Goal: Information Seeking & Learning: Find contact information

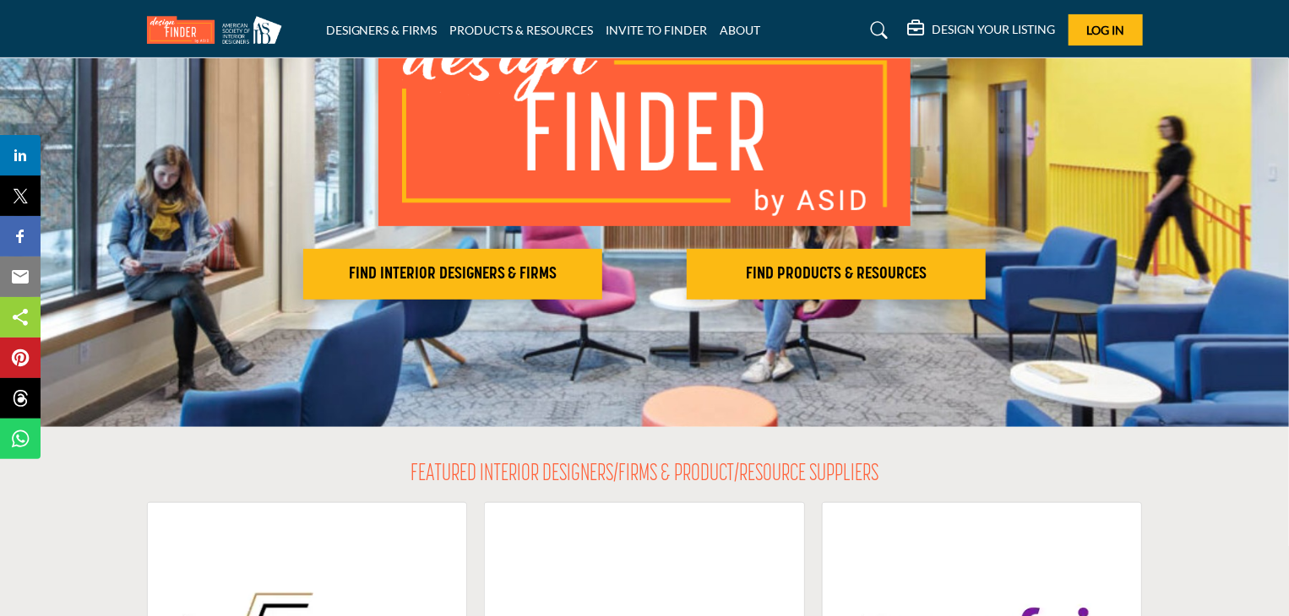
scroll to position [338, 0]
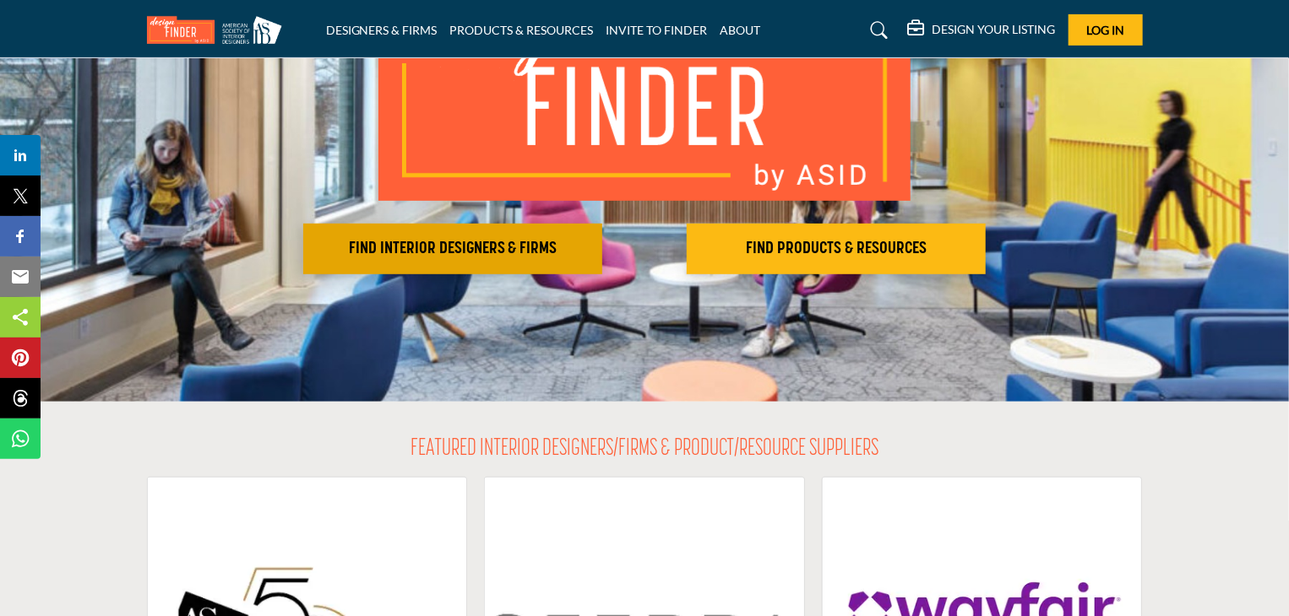
click at [436, 239] on h2 "FIND INTERIOR DESIGNERS & FIRMS" at bounding box center [452, 249] width 289 height 20
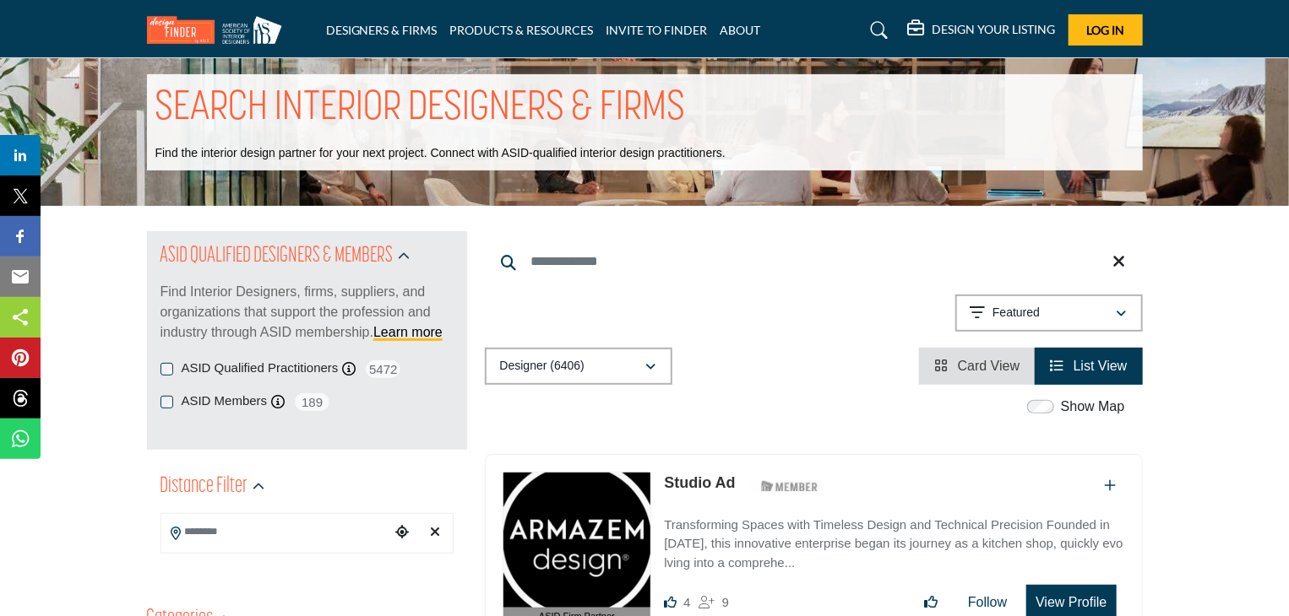
scroll to position [169, 0]
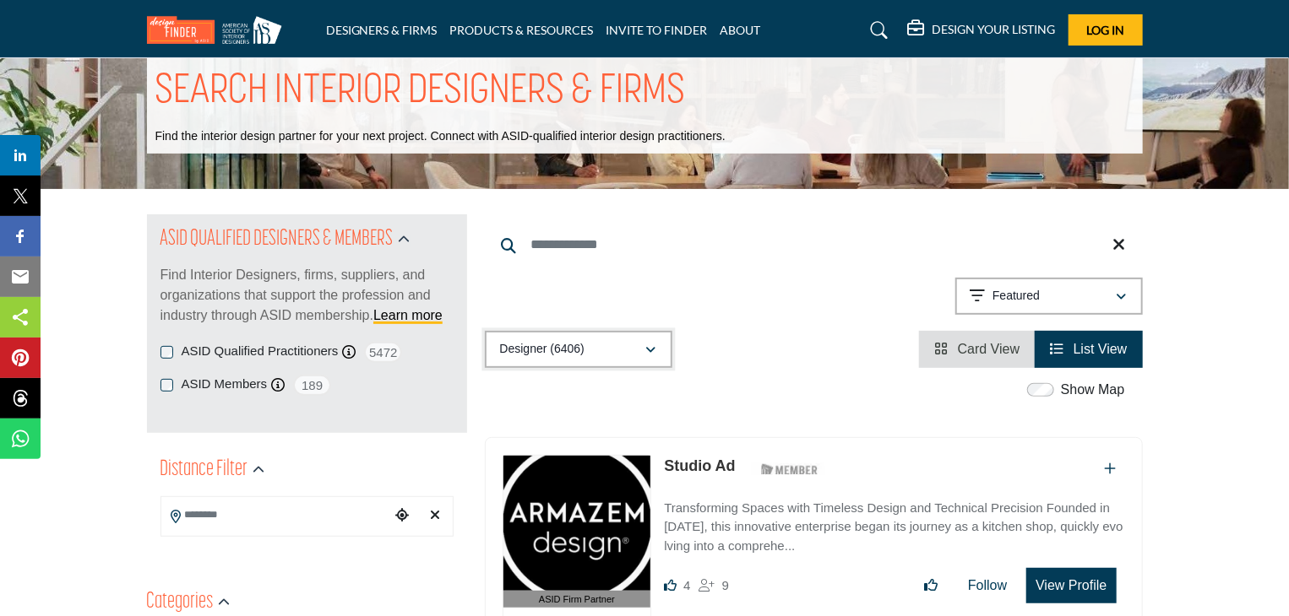
click at [652, 345] on icon "button" at bounding box center [651, 351] width 10 height 12
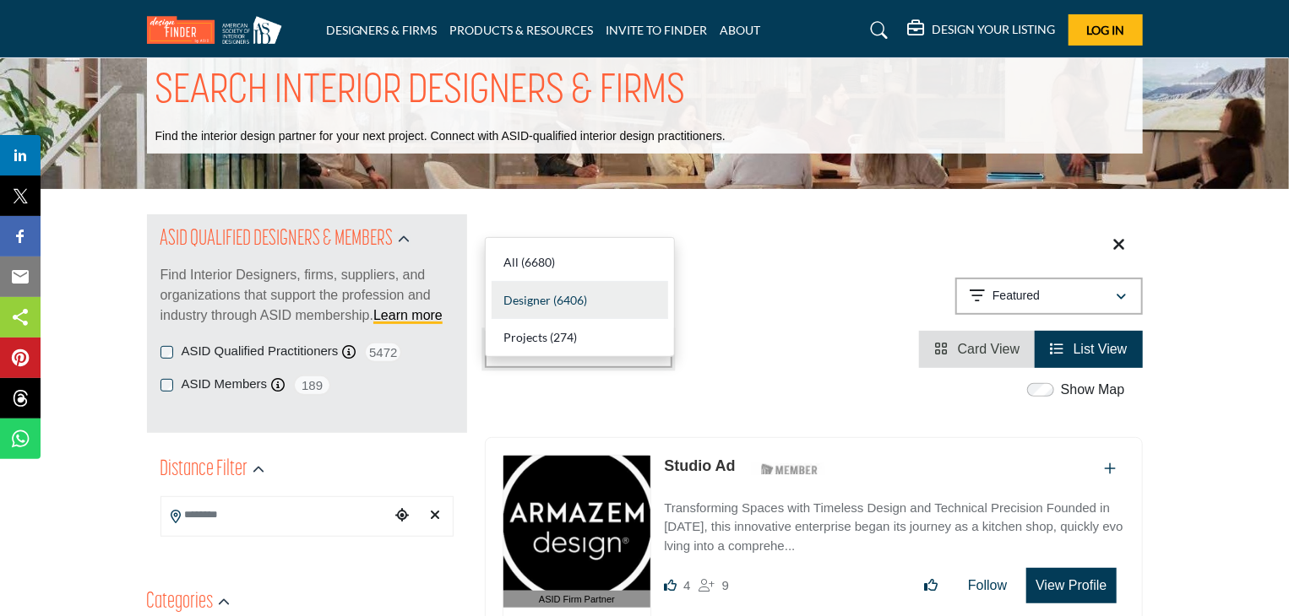
click at [652, 345] on icon "button" at bounding box center [651, 351] width 10 height 12
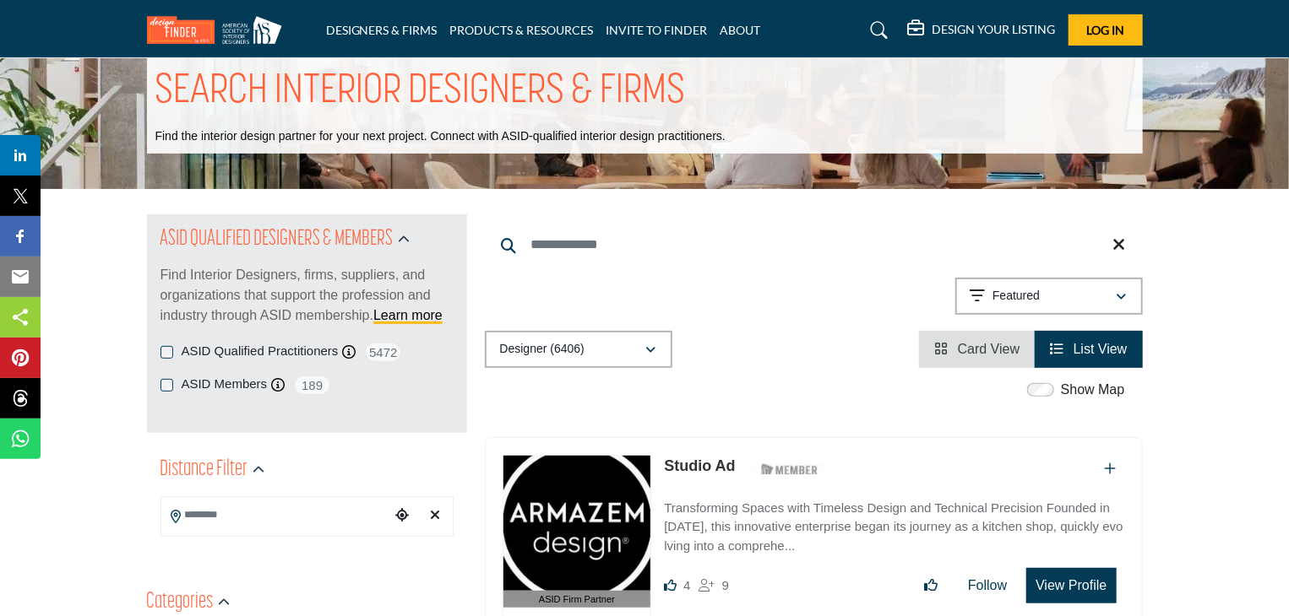
click at [763, 331] on div "Designer (6406) All (6680) Designer (6406) Products (3) Projects (274)" at bounding box center [814, 349] width 658 height 37
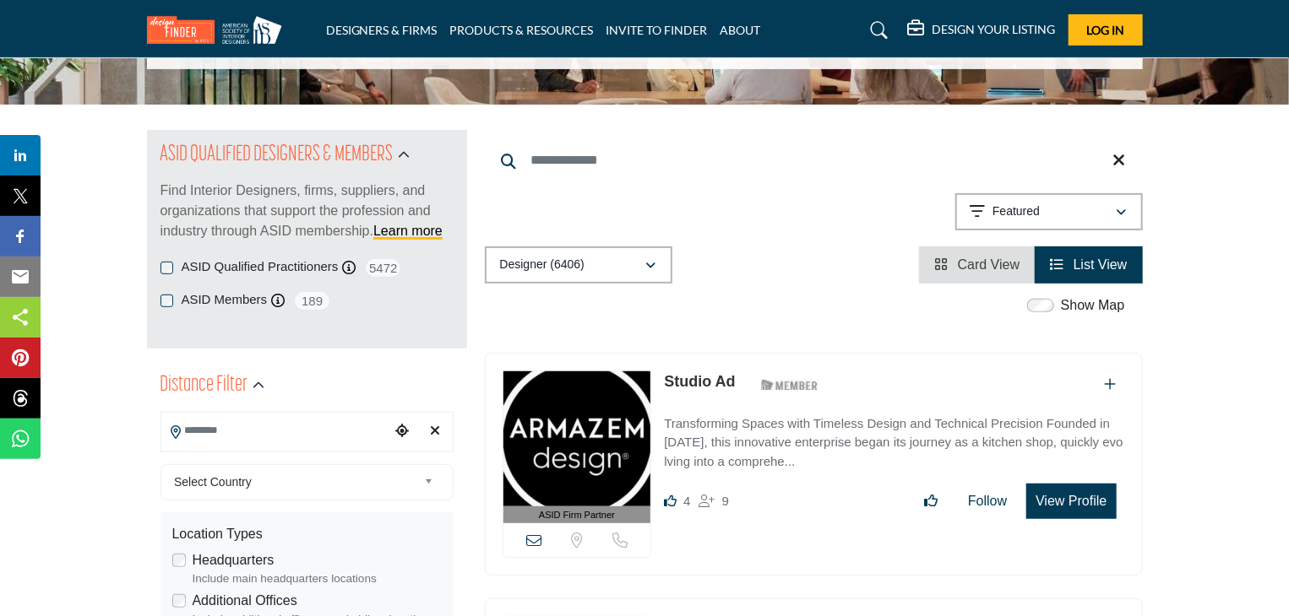
click at [347, 415] on input "Search Location" at bounding box center [275, 431] width 228 height 33
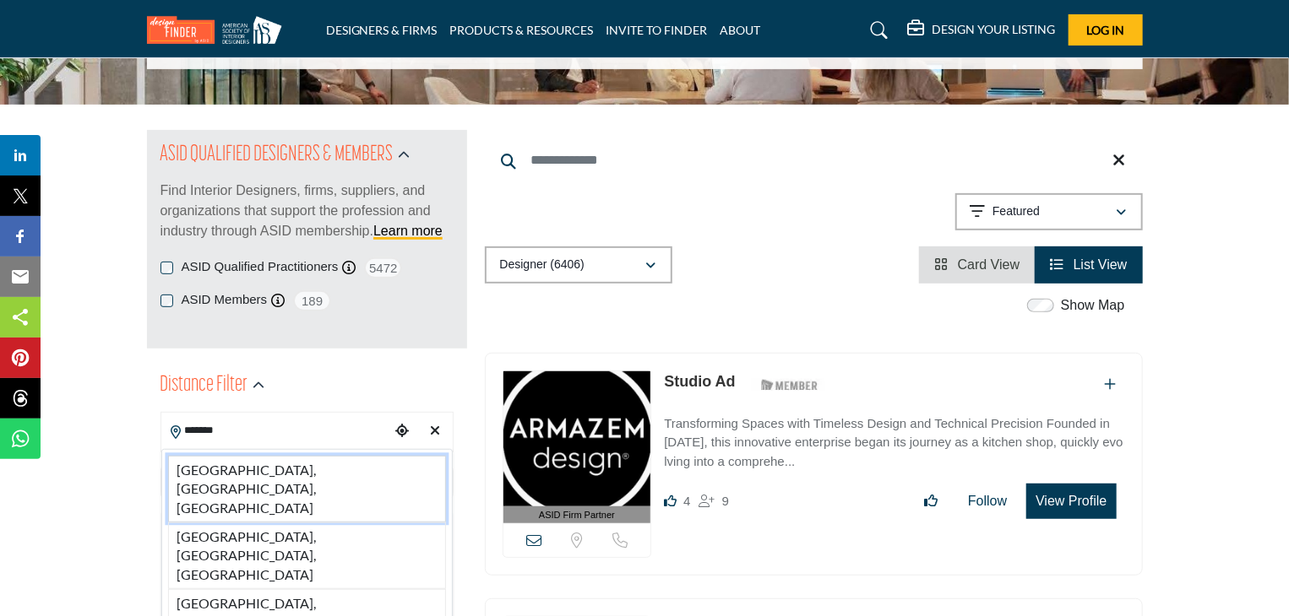
click at [296, 456] on li "[GEOGRAPHIC_DATA], [GEOGRAPHIC_DATA], [GEOGRAPHIC_DATA]" at bounding box center [307, 489] width 278 height 67
type input "**********"
type input "***"
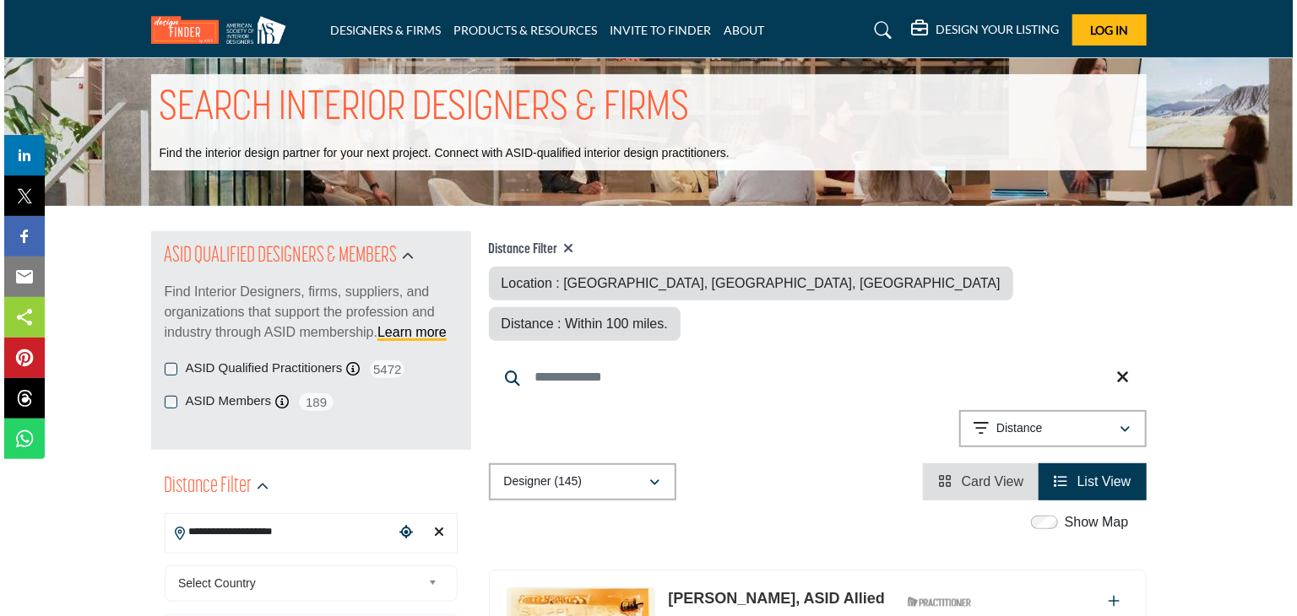
scroll to position [253, 0]
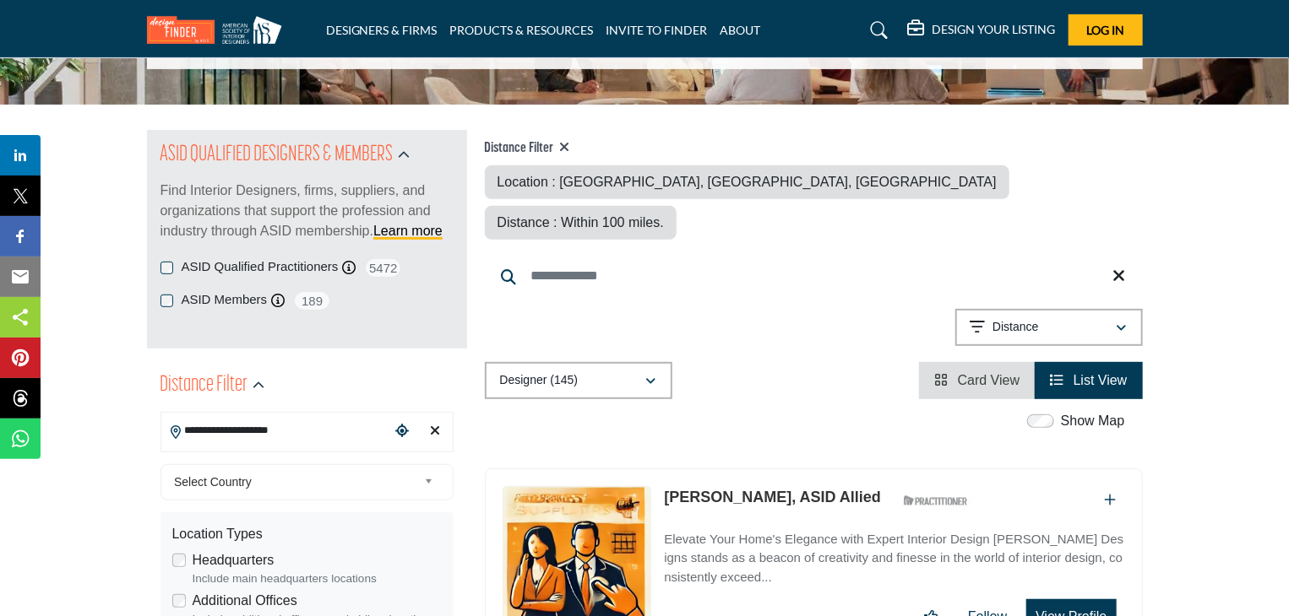
click at [1071, 600] on button "View Profile" at bounding box center [1071, 617] width 90 height 35
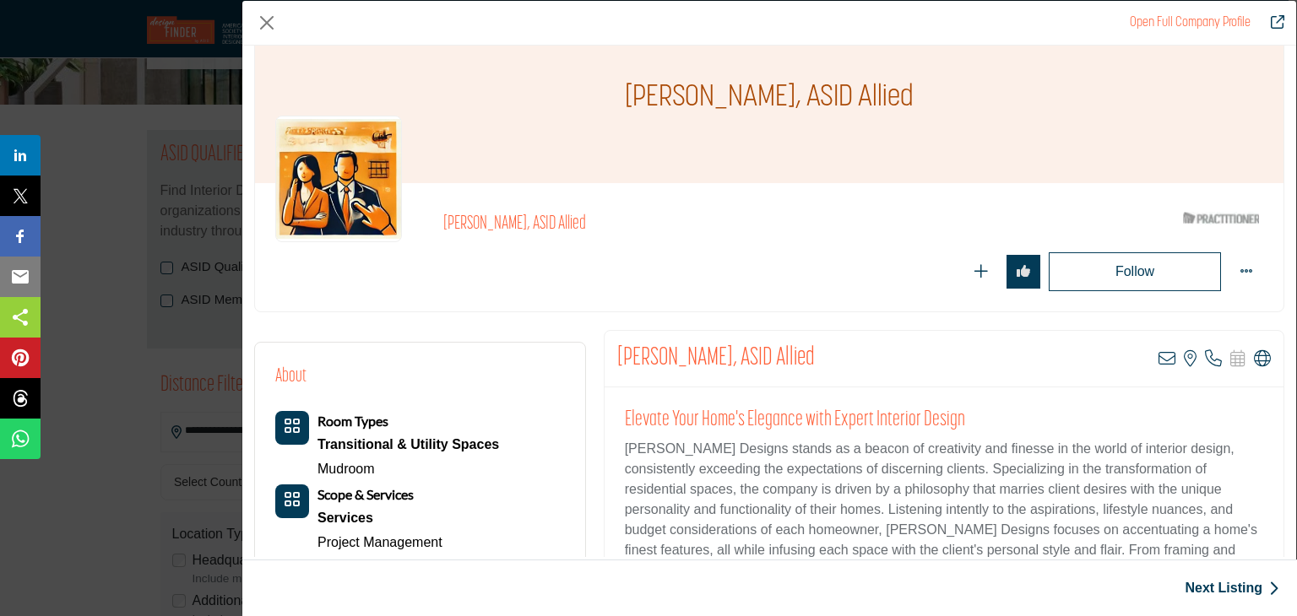
scroll to position [0, 0]
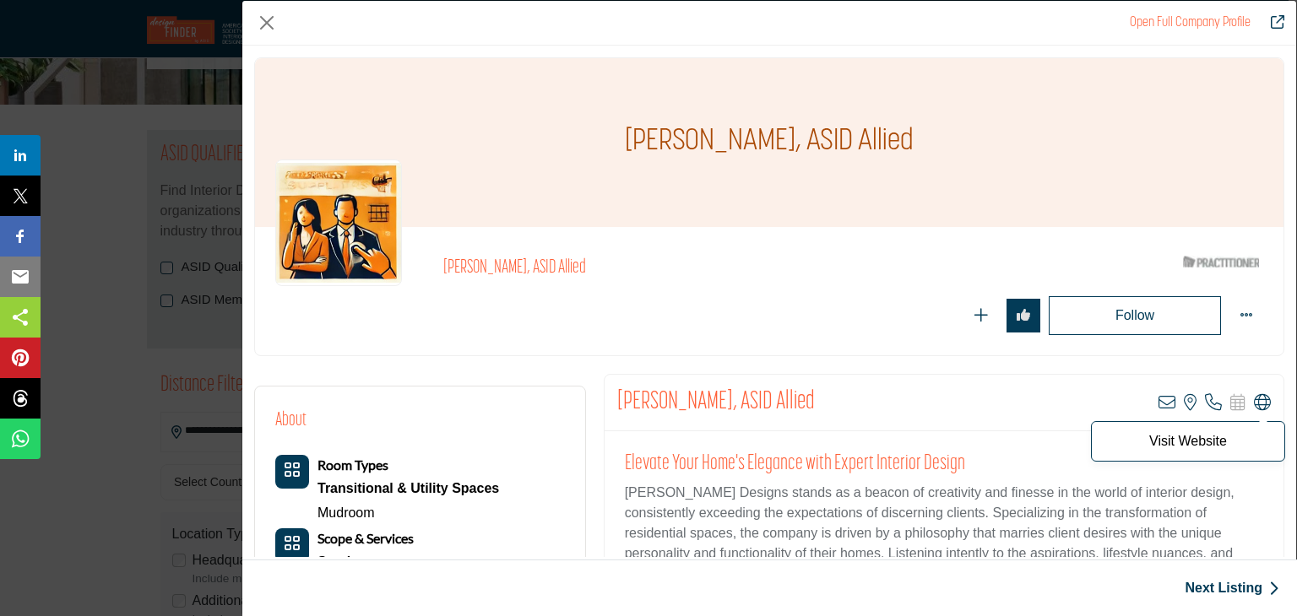
click at [1254, 399] on icon "Company Data Modal" at bounding box center [1262, 402] width 17 height 17
click at [1197, 21] on link "Open Full Company Profile" at bounding box center [1190, 23] width 121 height 14
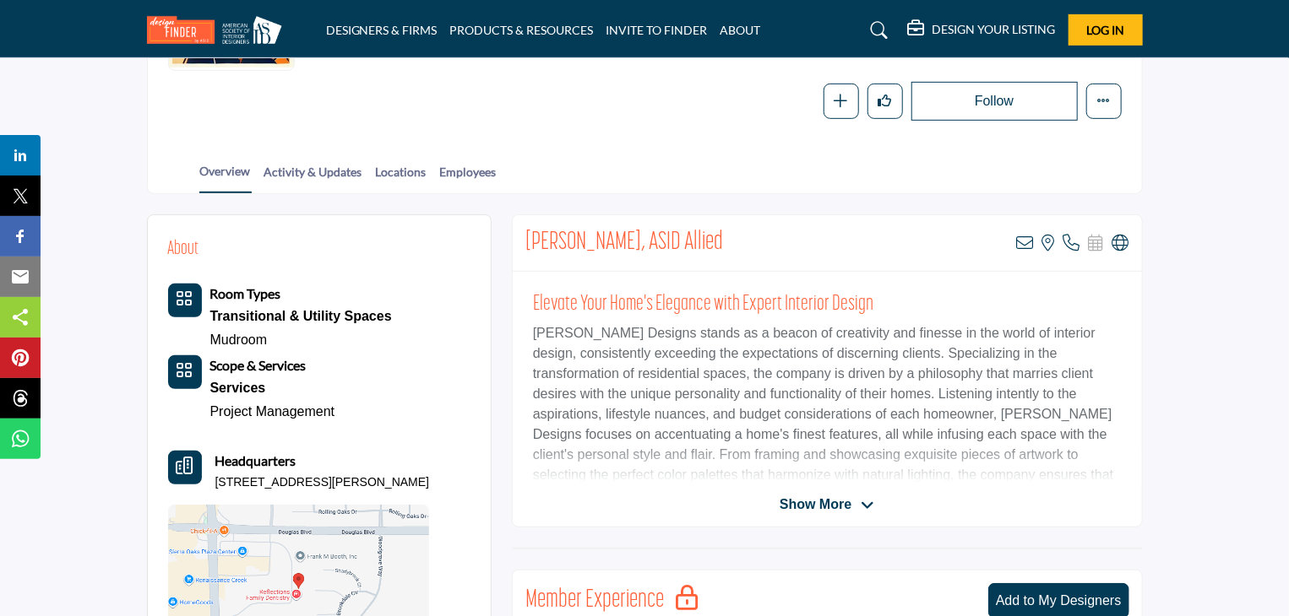
scroll to position [422, 0]
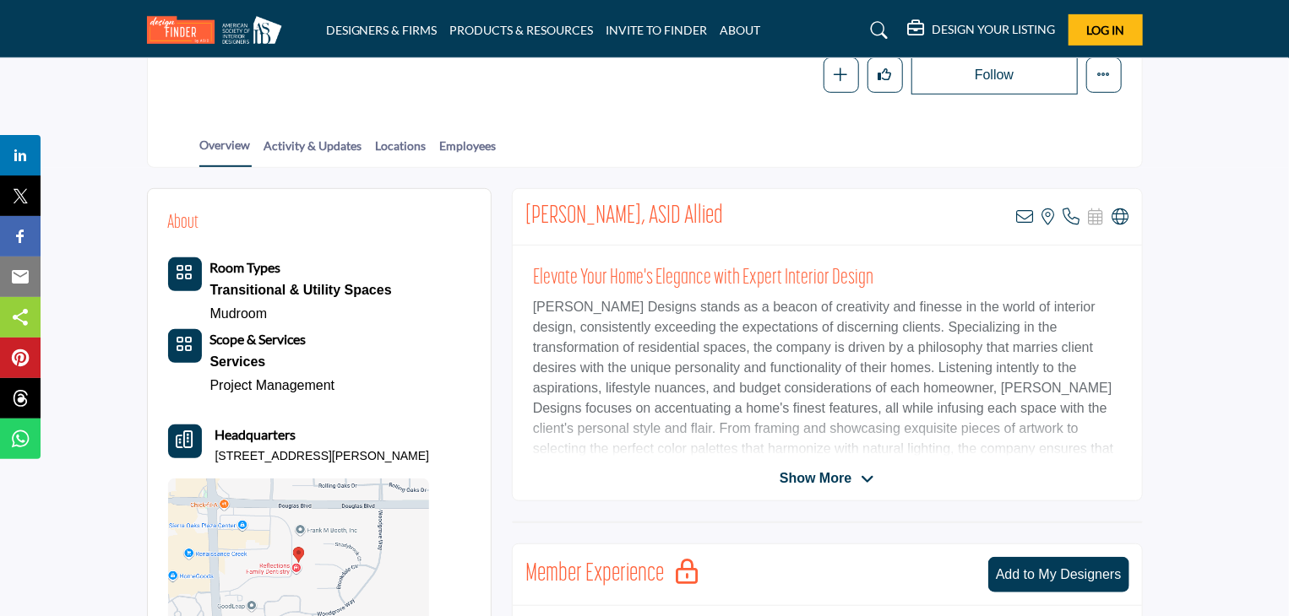
click at [871, 472] on icon at bounding box center [867, 479] width 14 height 15
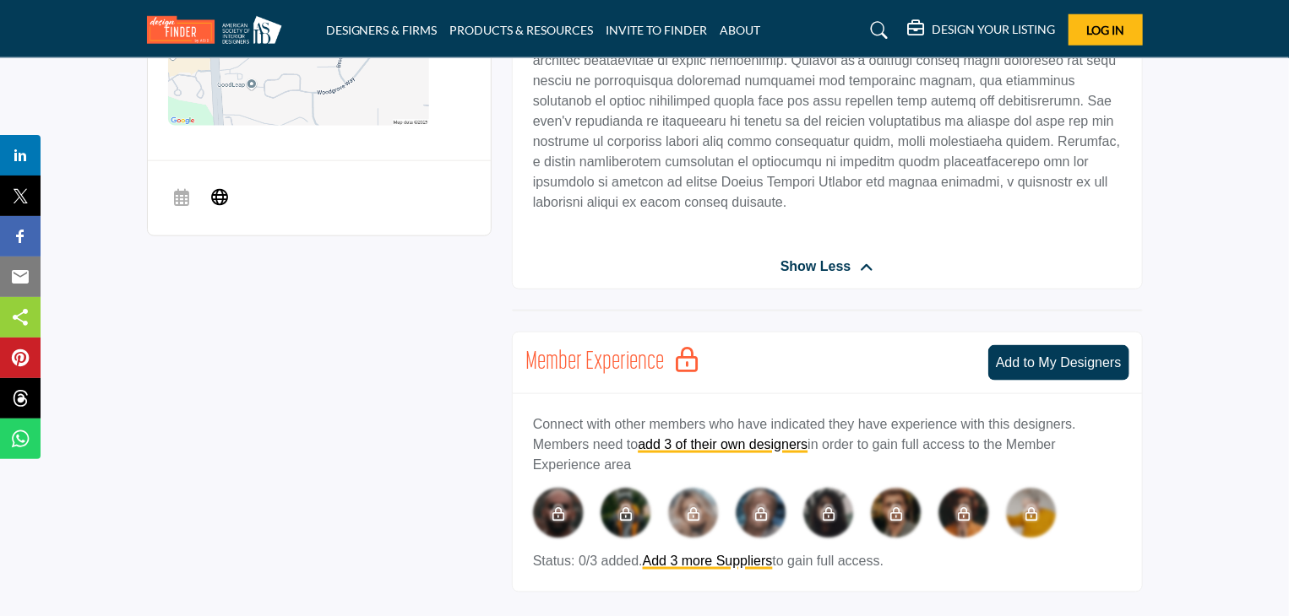
scroll to position [1013, 0]
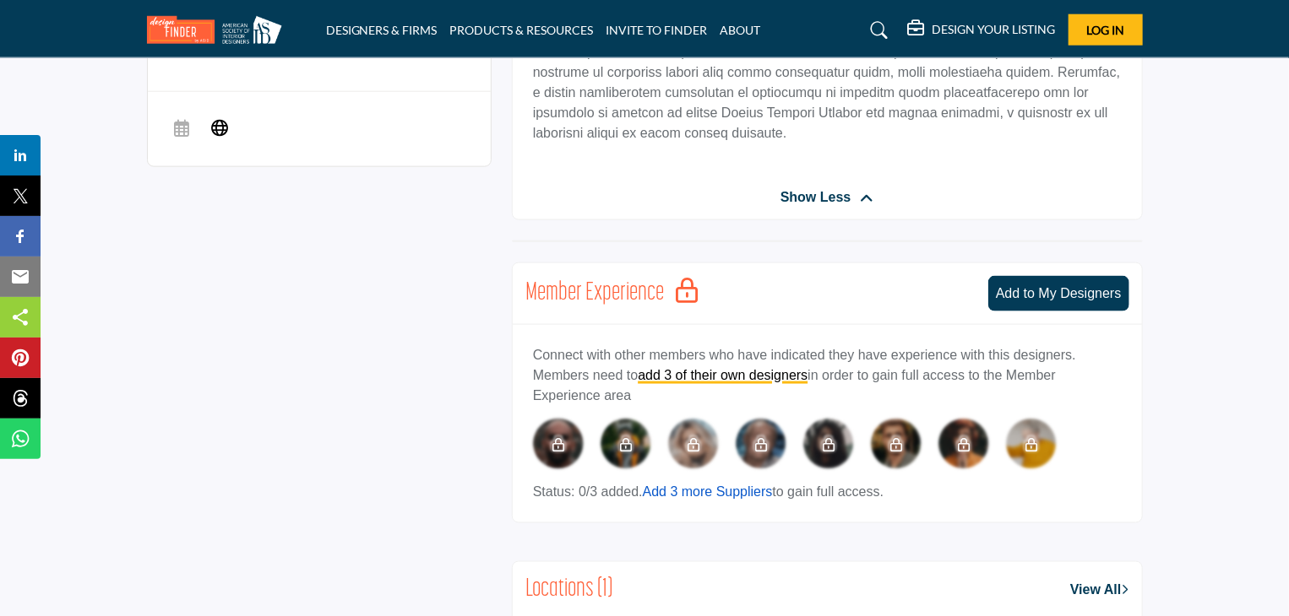
click at [706, 485] on link "Add 3 more Suppliers" at bounding box center [708, 492] width 130 height 14
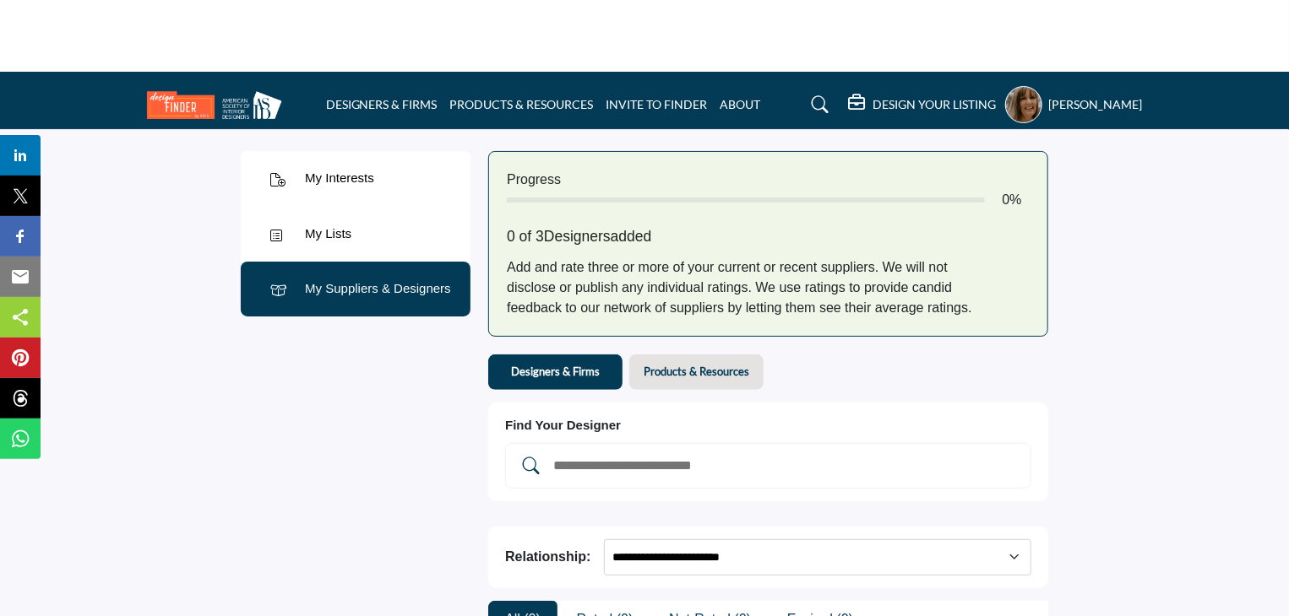
scroll to position [84, 0]
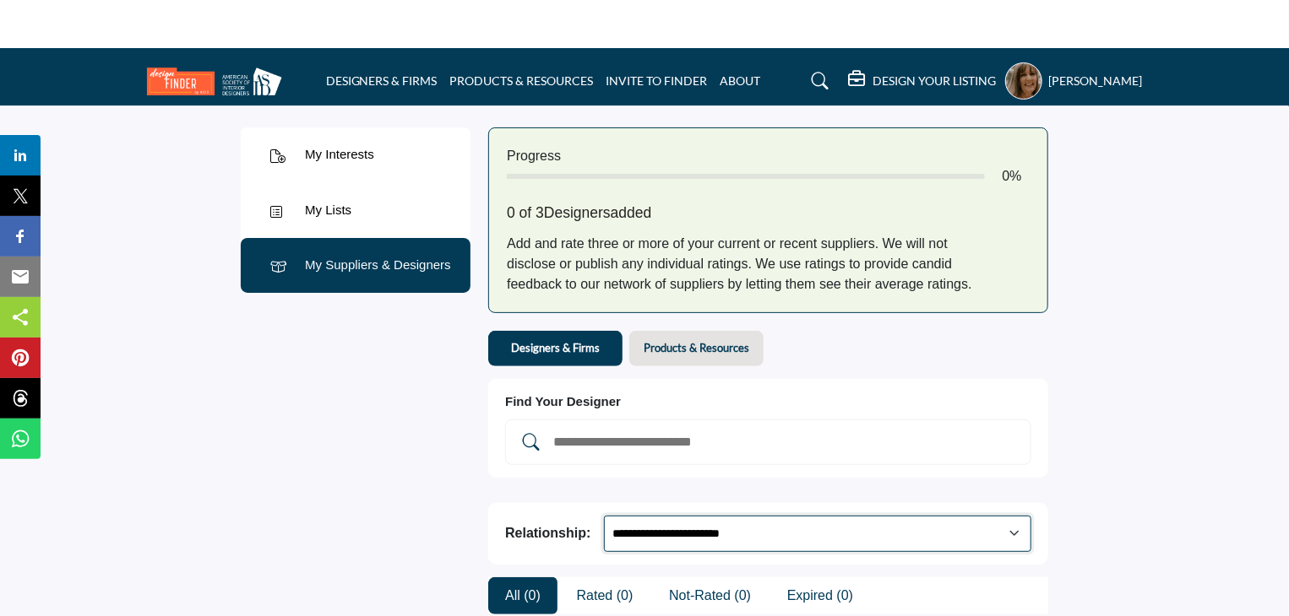
click at [1013, 516] on select "**********" at bounding box center [817, 534] width 427 height 36
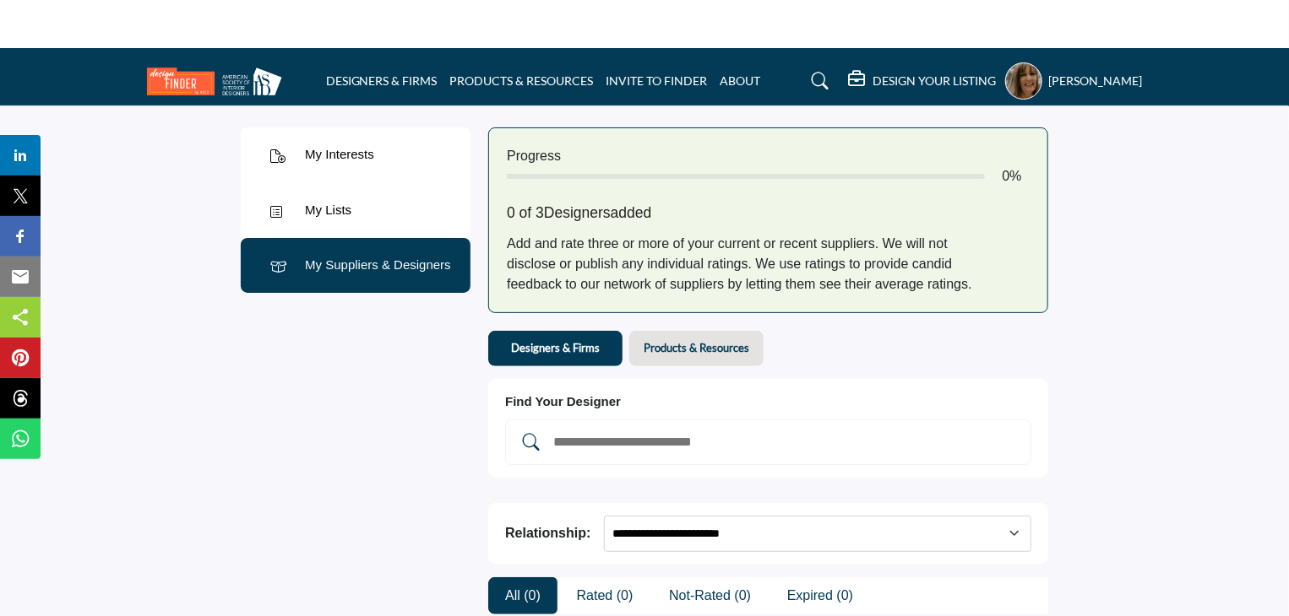
click at [1110, 241] on div at bounding box center [1097, 393] width 83 height 567
click at [553, 340] on b "Designers & Firms" at bounding box center [555, 347] width 89 height 15
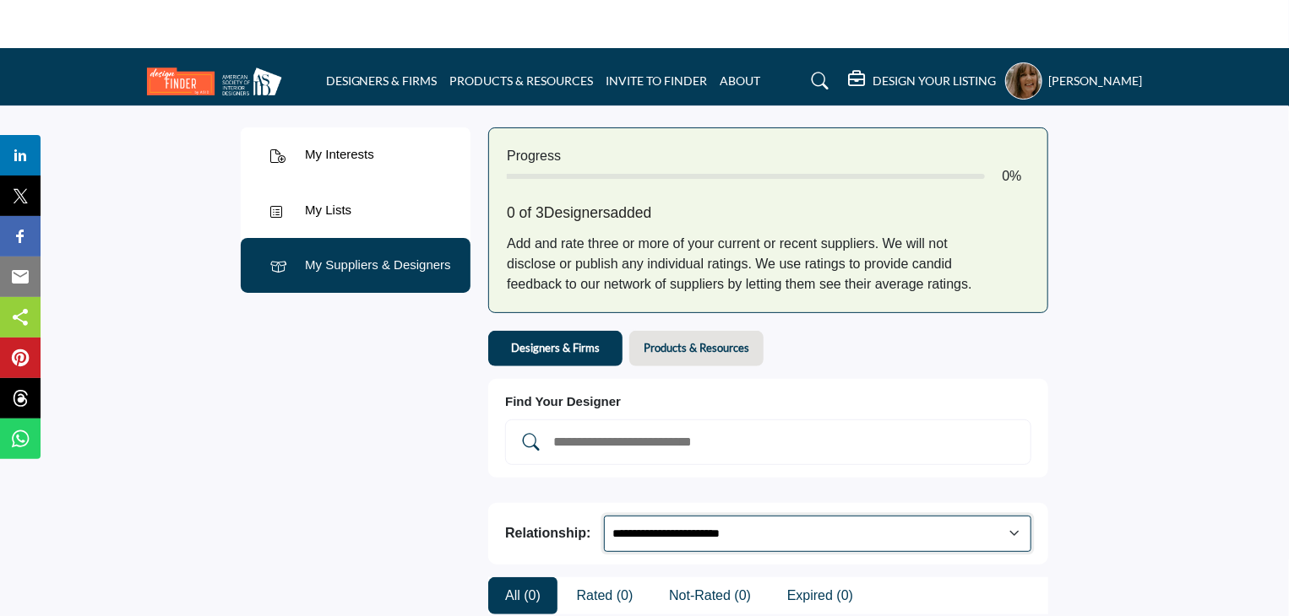
click at [1012, 516] on select "**********" at bounding box center [817, 534] width 427 height 36
select select "********"
click at [604, 516] on select "**********" at bounding box center [817, 534] width 427 height 36
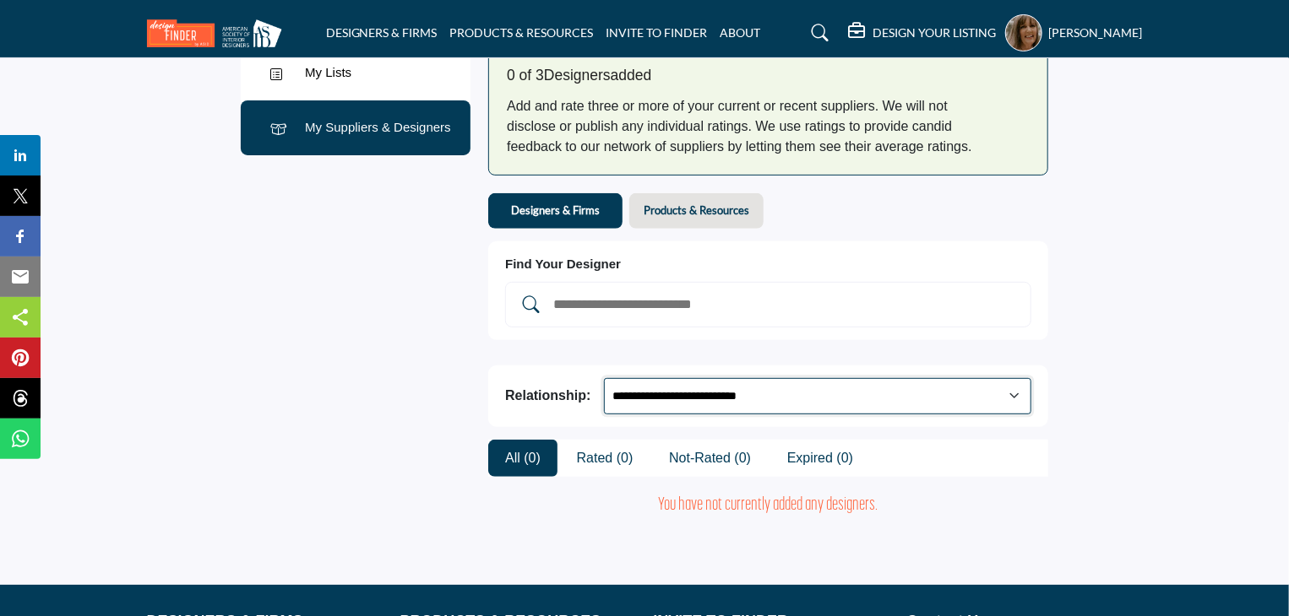
scroll to position [137, 0]
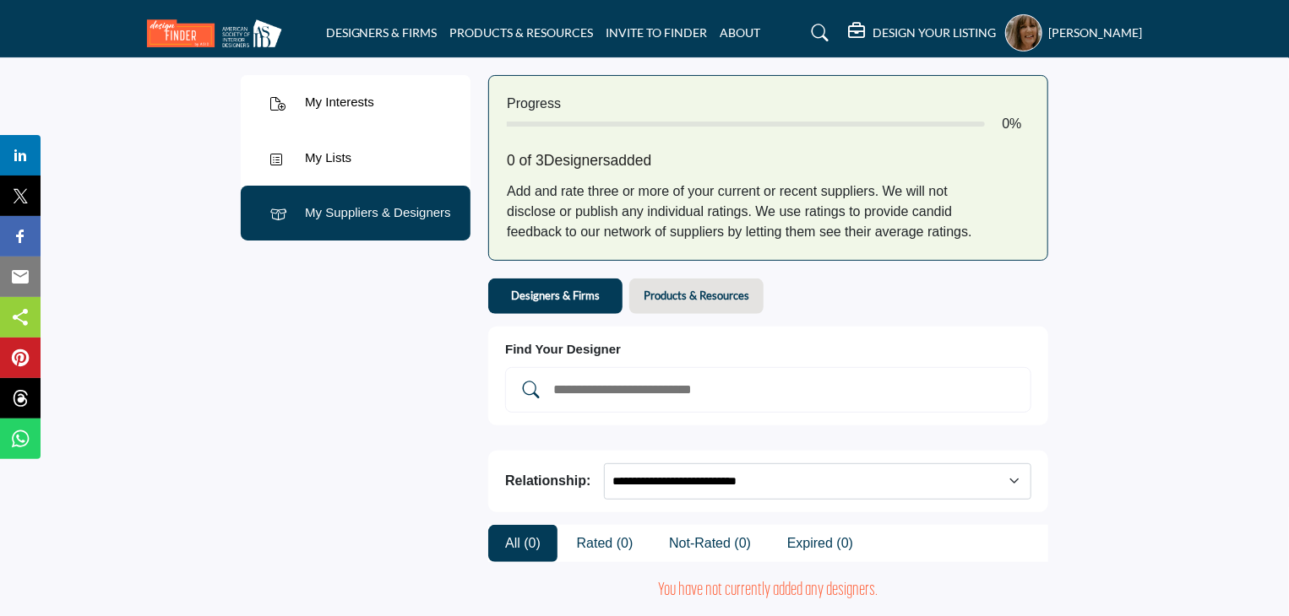
click at [710, 288] on b "Products & Resources" at bounding box center [696, 295] width 106 height 15
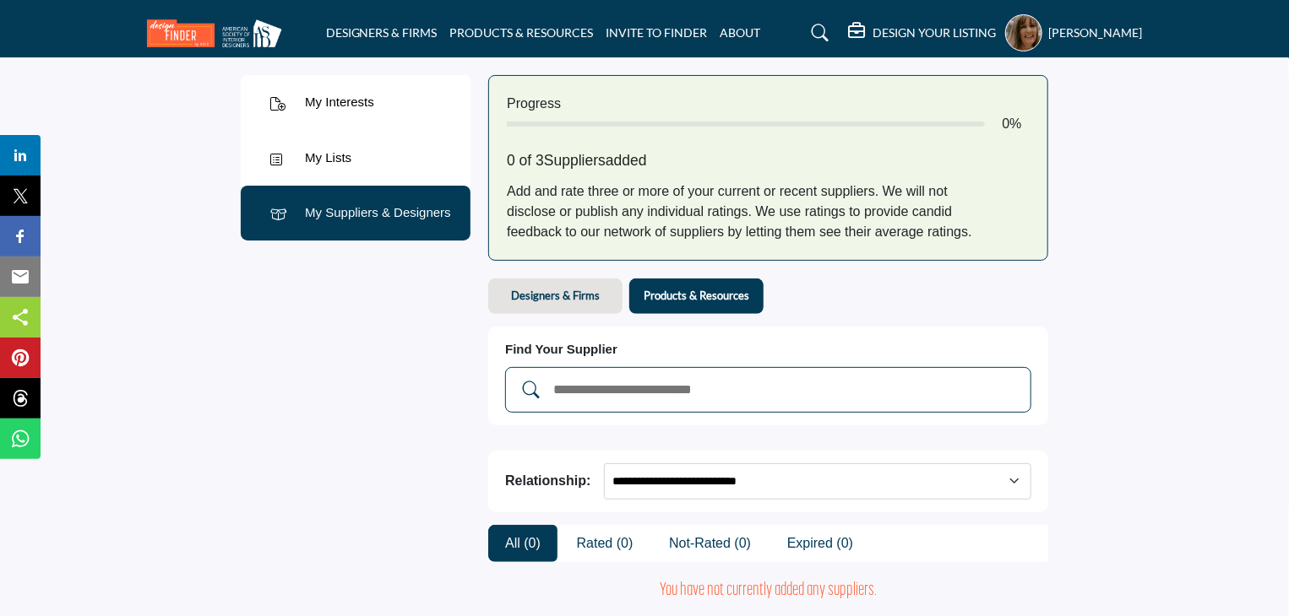
click at [603, 379] on input "Add and rate your suppliers" at bounding box center [785, 390] width 468 height 22
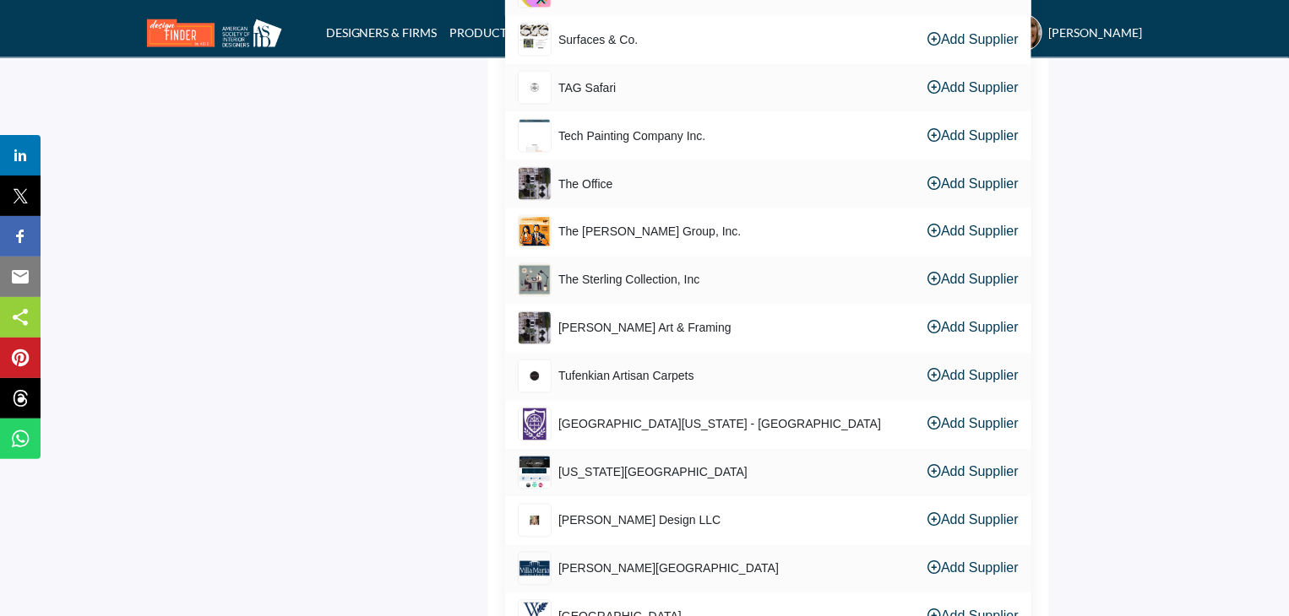
scroll to position [4697, 0]
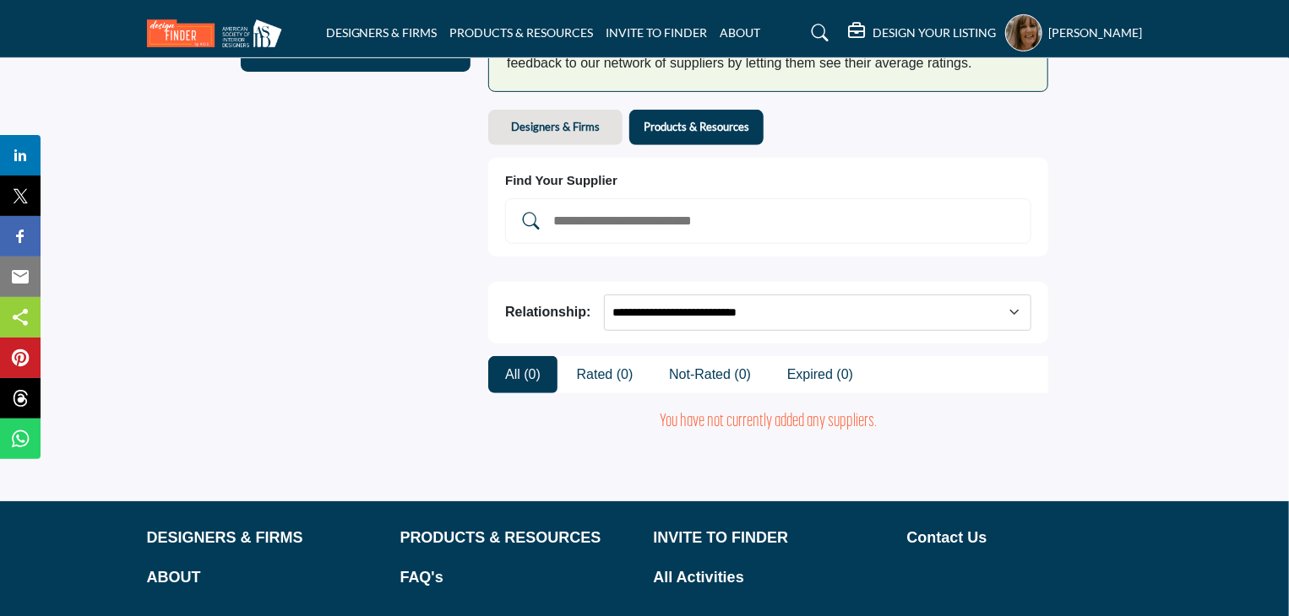
click at [1093, 29] on h5 "Genise Plessas" at bounding box center [1096, 32] width 94 height 17
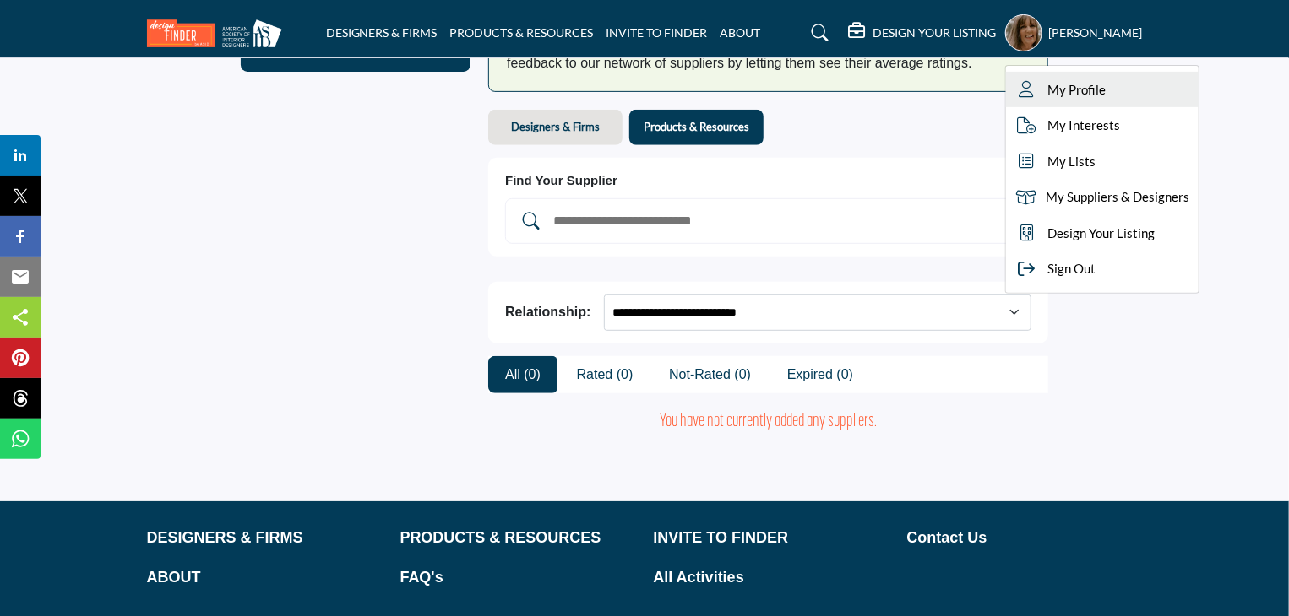
click at [1087, 89] on span "My Profile" at bounding box center [1077, 89] width 58 height 19
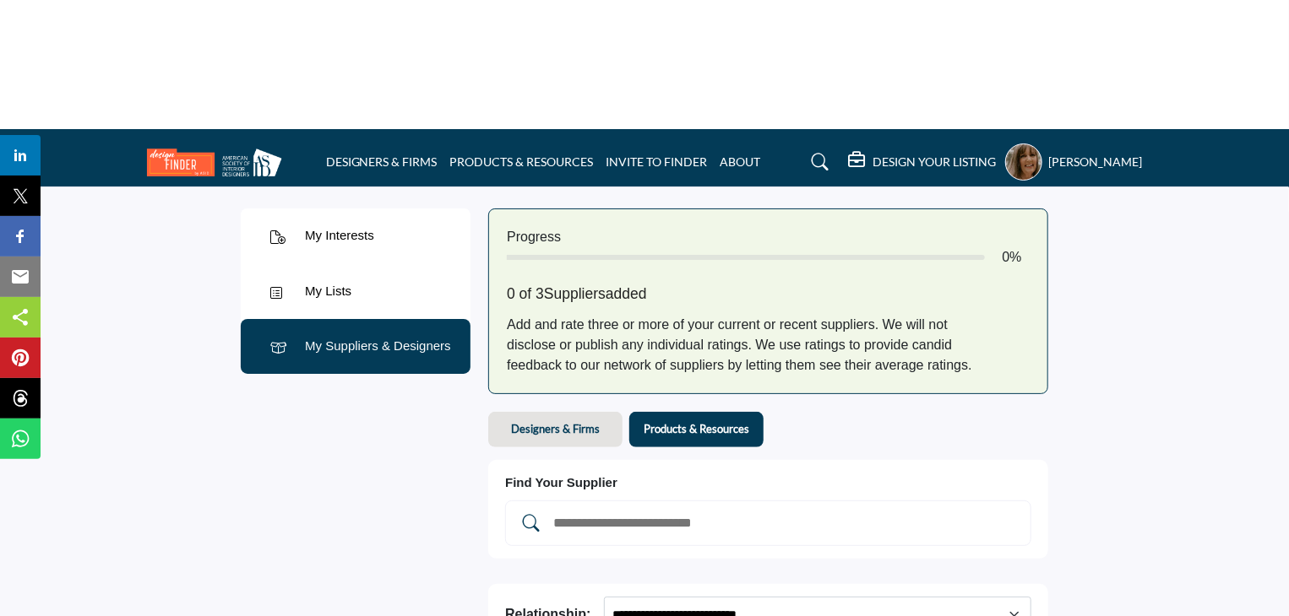
scroll to position [0, 0]
